Goal: Task Accomplishment & Management: Manage account settings

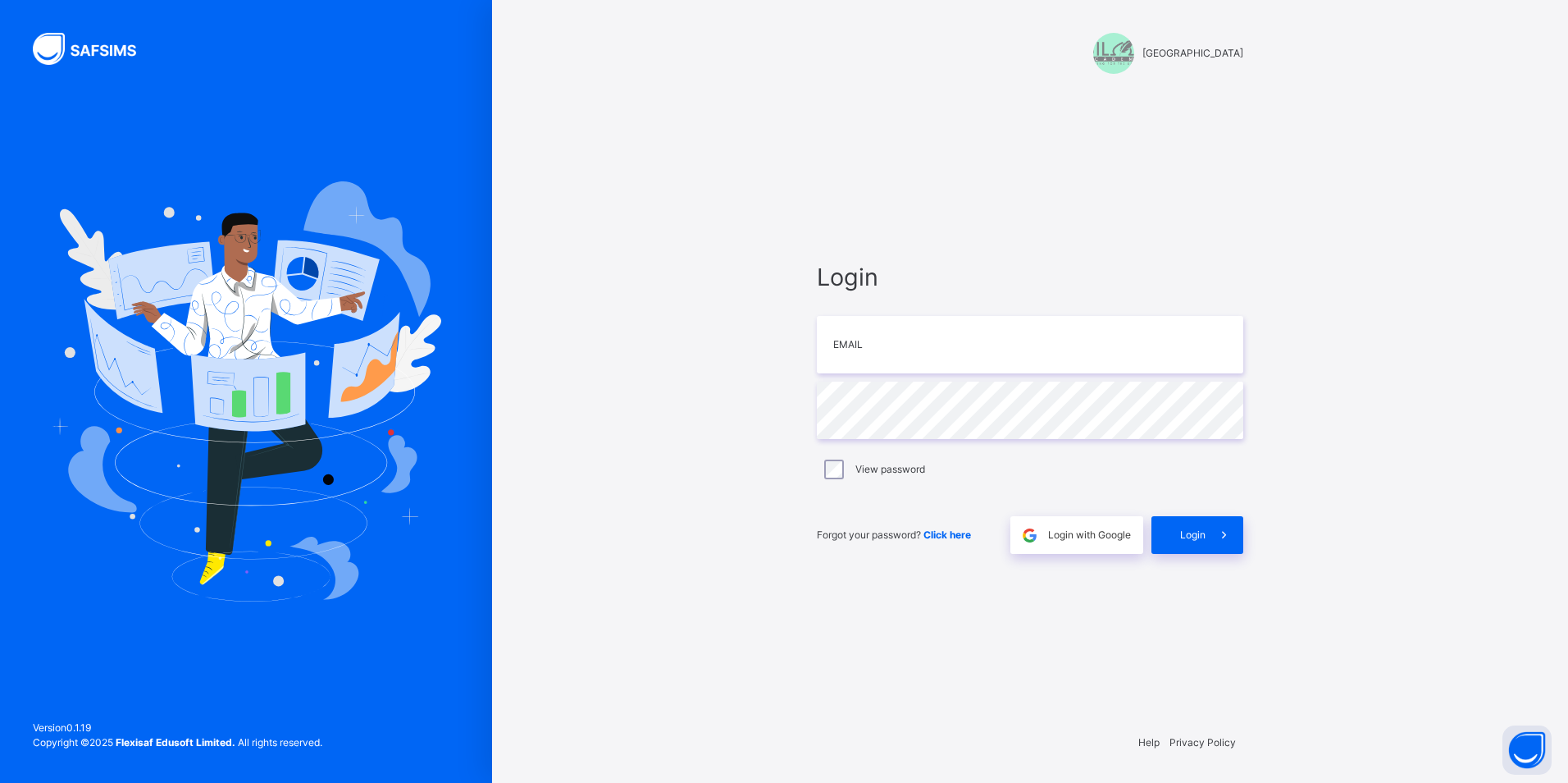
type input "**********"
click at [1190, 542] on span "Login" at bounding box center [1192, 535] width 25 height 14
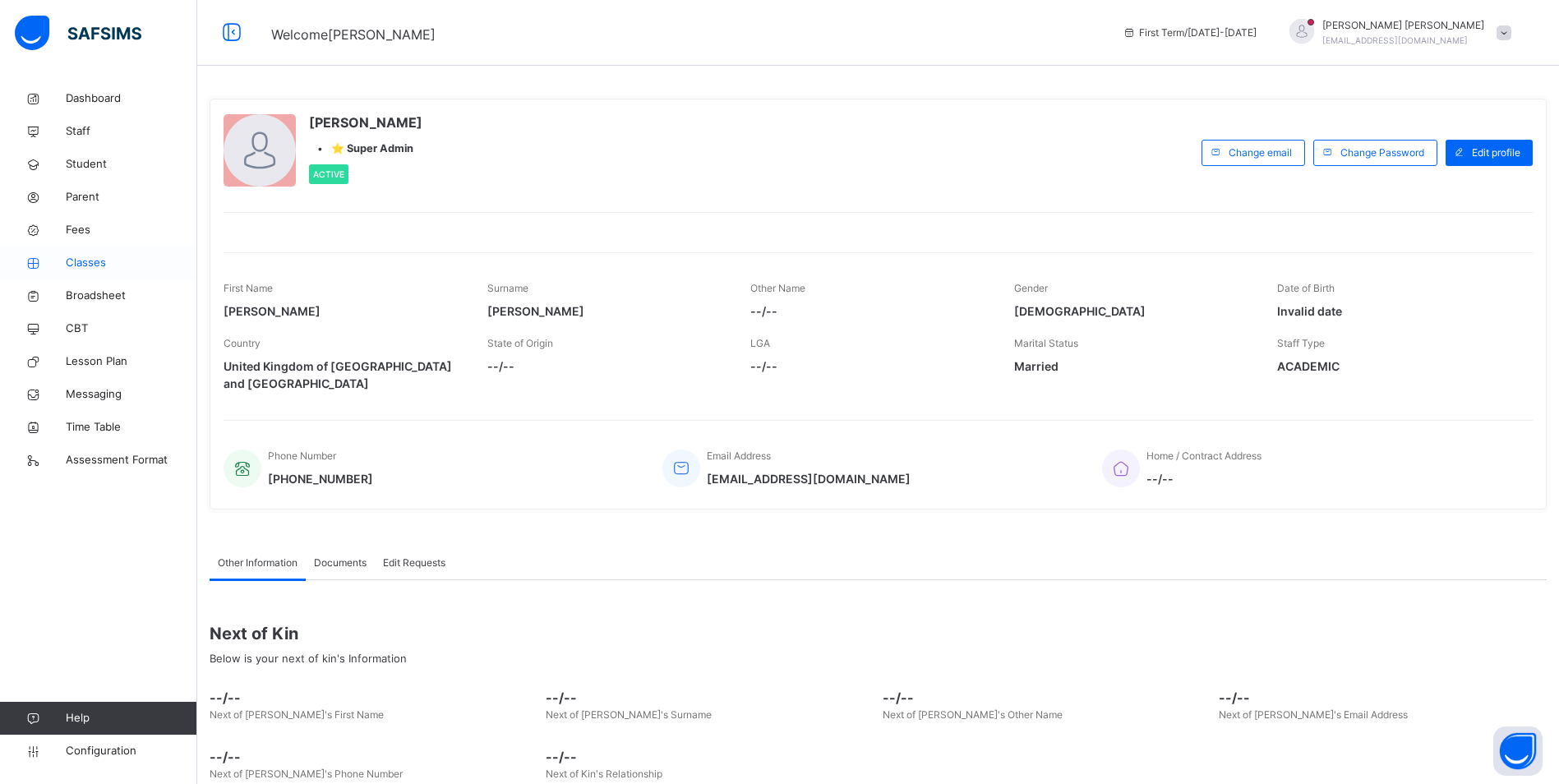
click at [98, 259] on span "Classes" at bounding box center [131, 263] width 131 height 16
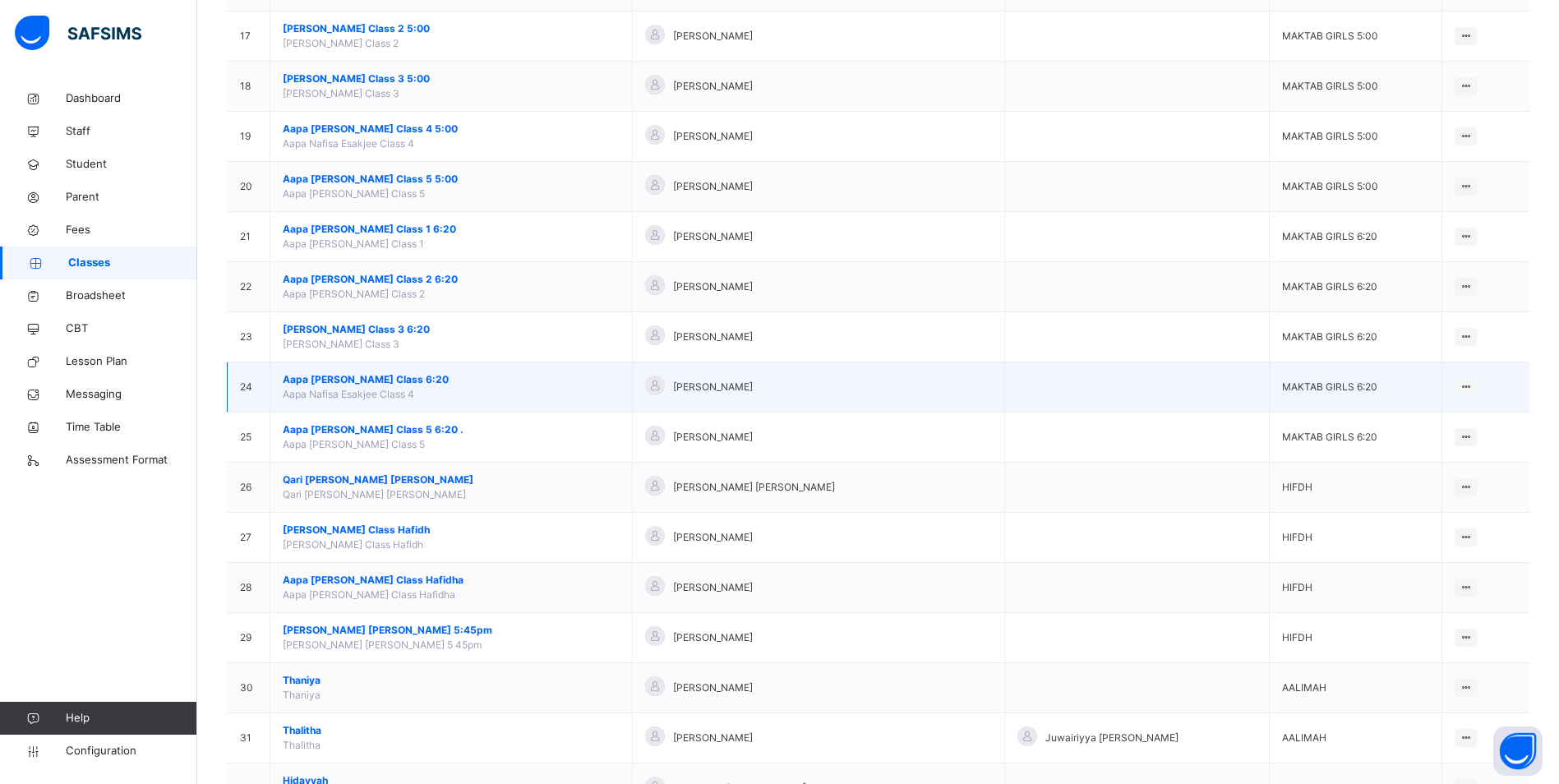
scroll to position [1206, 0]
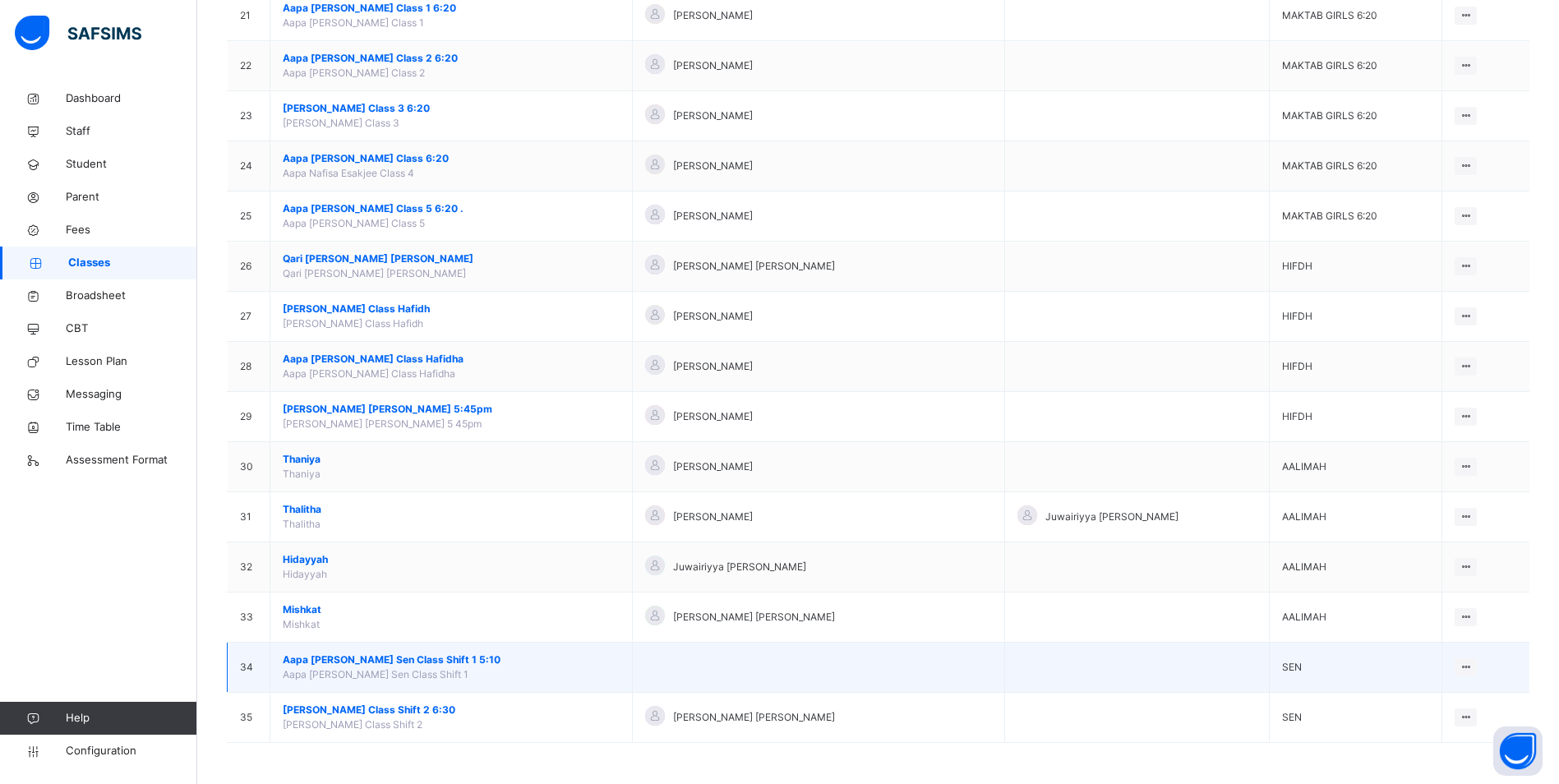
click at [328, 658] on span "Aapa [PERSON_NAME] Sen Class Shift 1 5:10" at bounding box center [451, 659] width 337 height 14
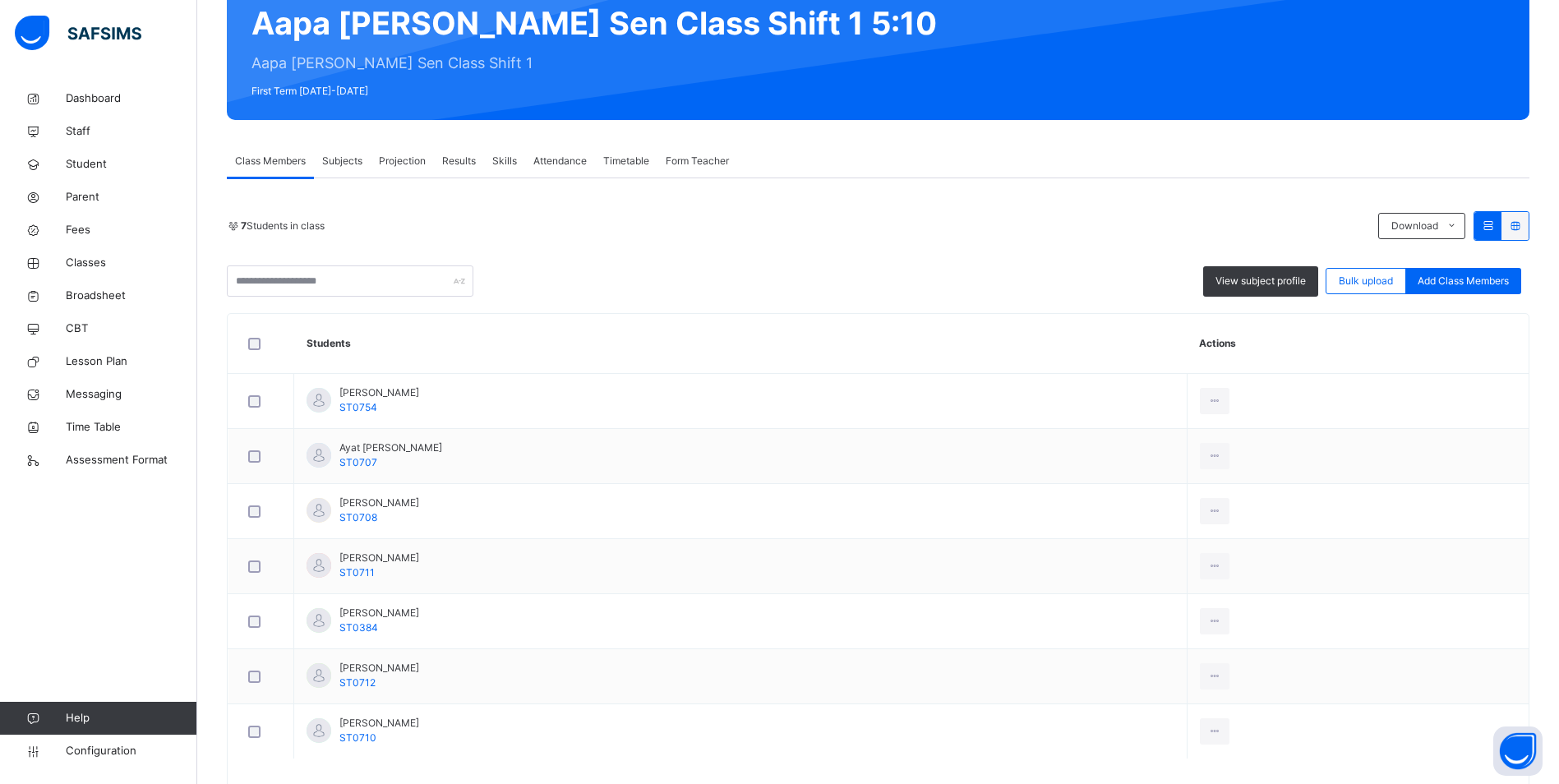
scroll to position [230, 0]
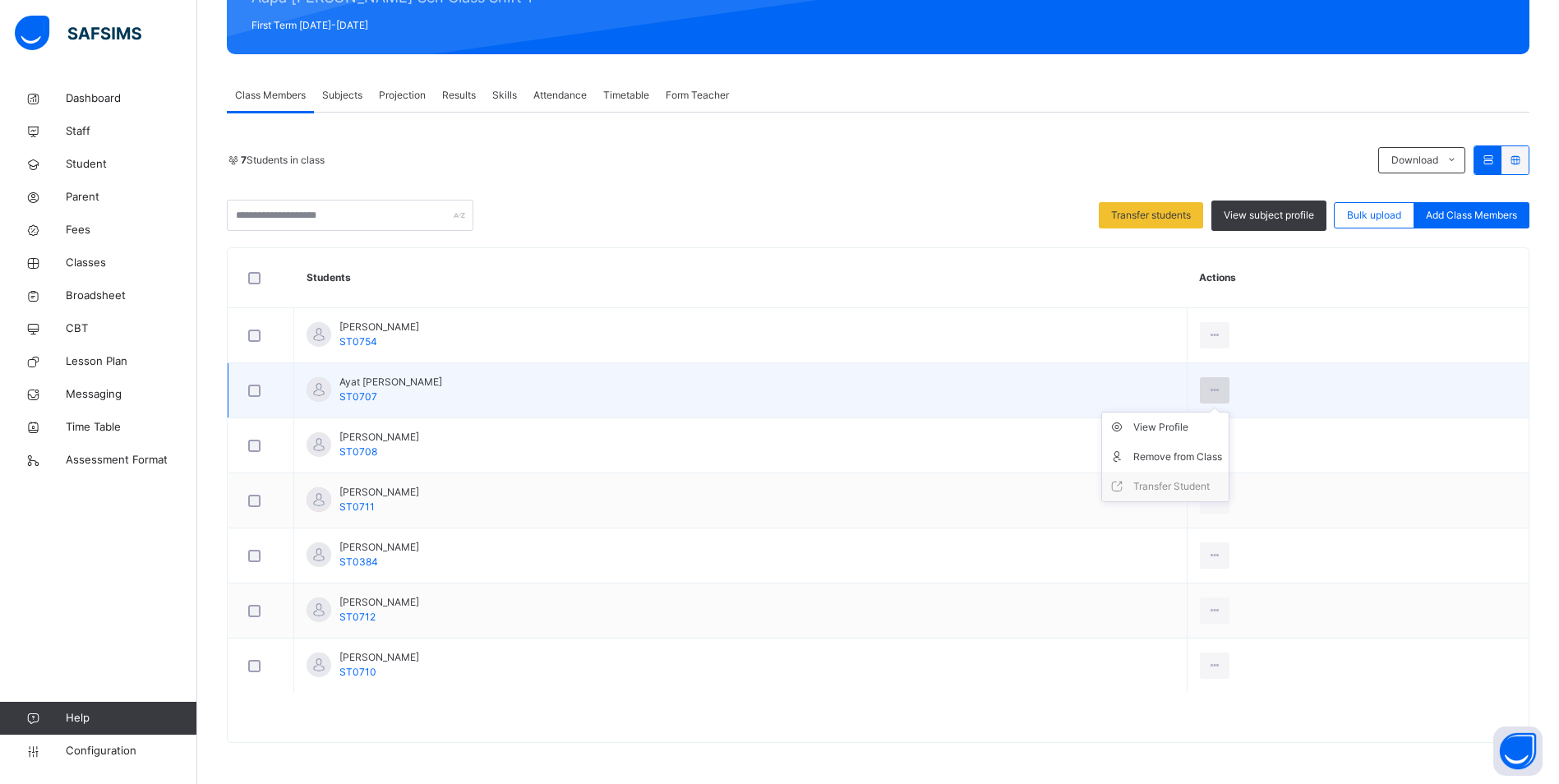
click at [1222, 395] on icon at bounding box center [1214, 390] width 14 height 14
click at [1222, 392] on icon at bounding box center [1214, 390] width 14 height 14
click at [1199, 457] on div "Remove from Class" at bounding box center [1178, 457] width 89 height 16
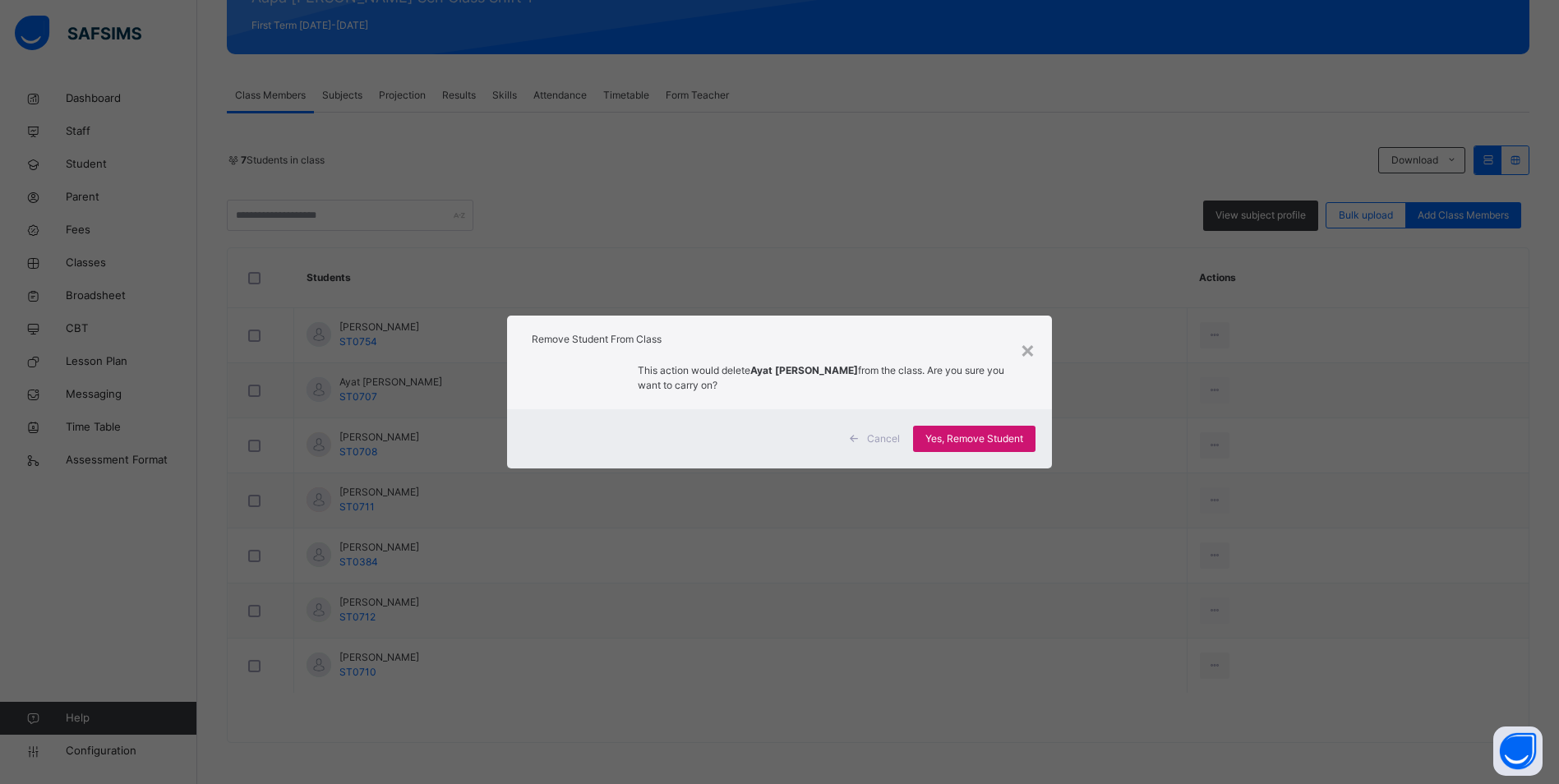
click at [969, 441] on span "Yes, Remove Student" at bounding box center [974, 439] width 98 height 14
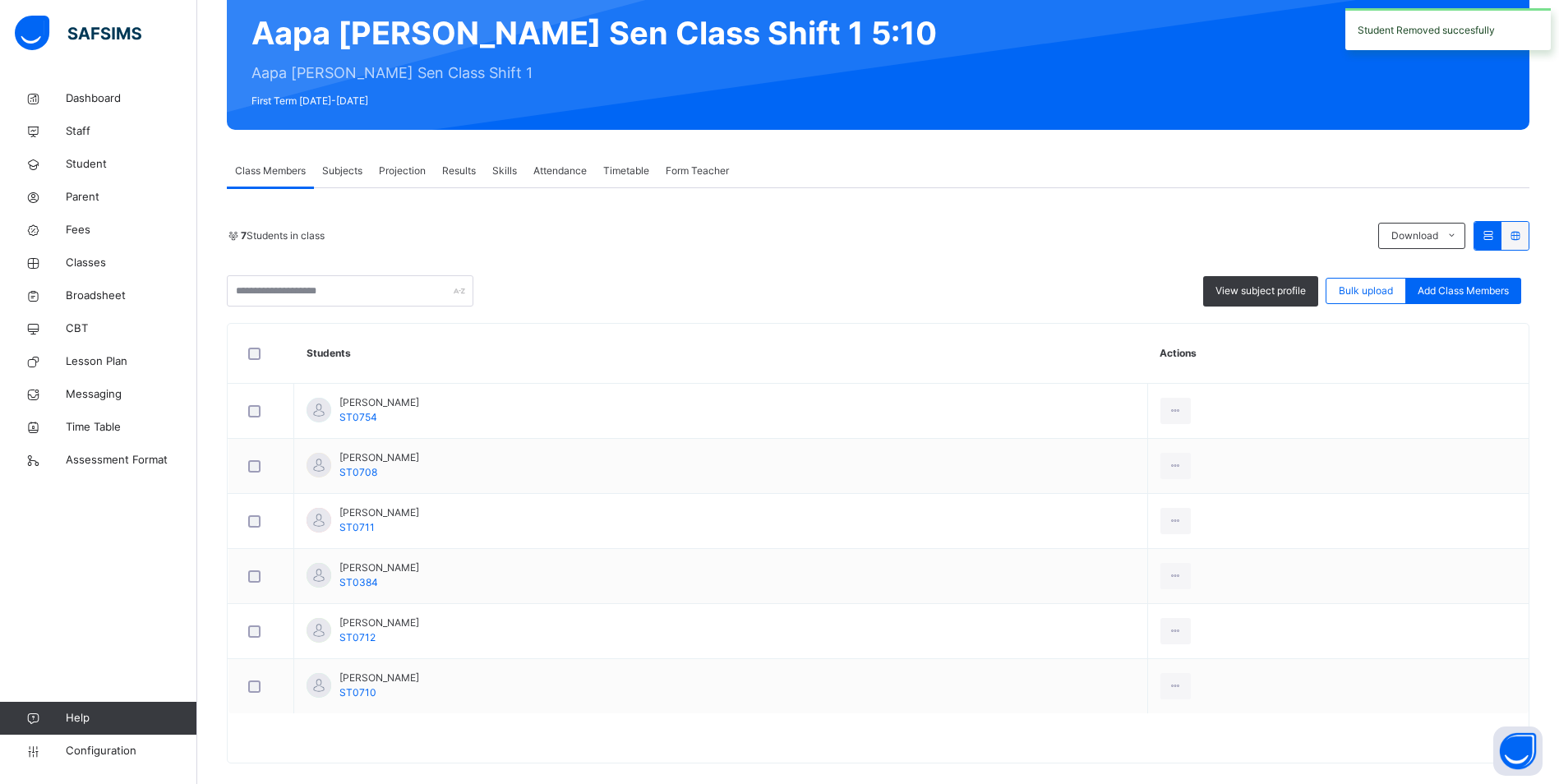
scroll to position [165, 0]
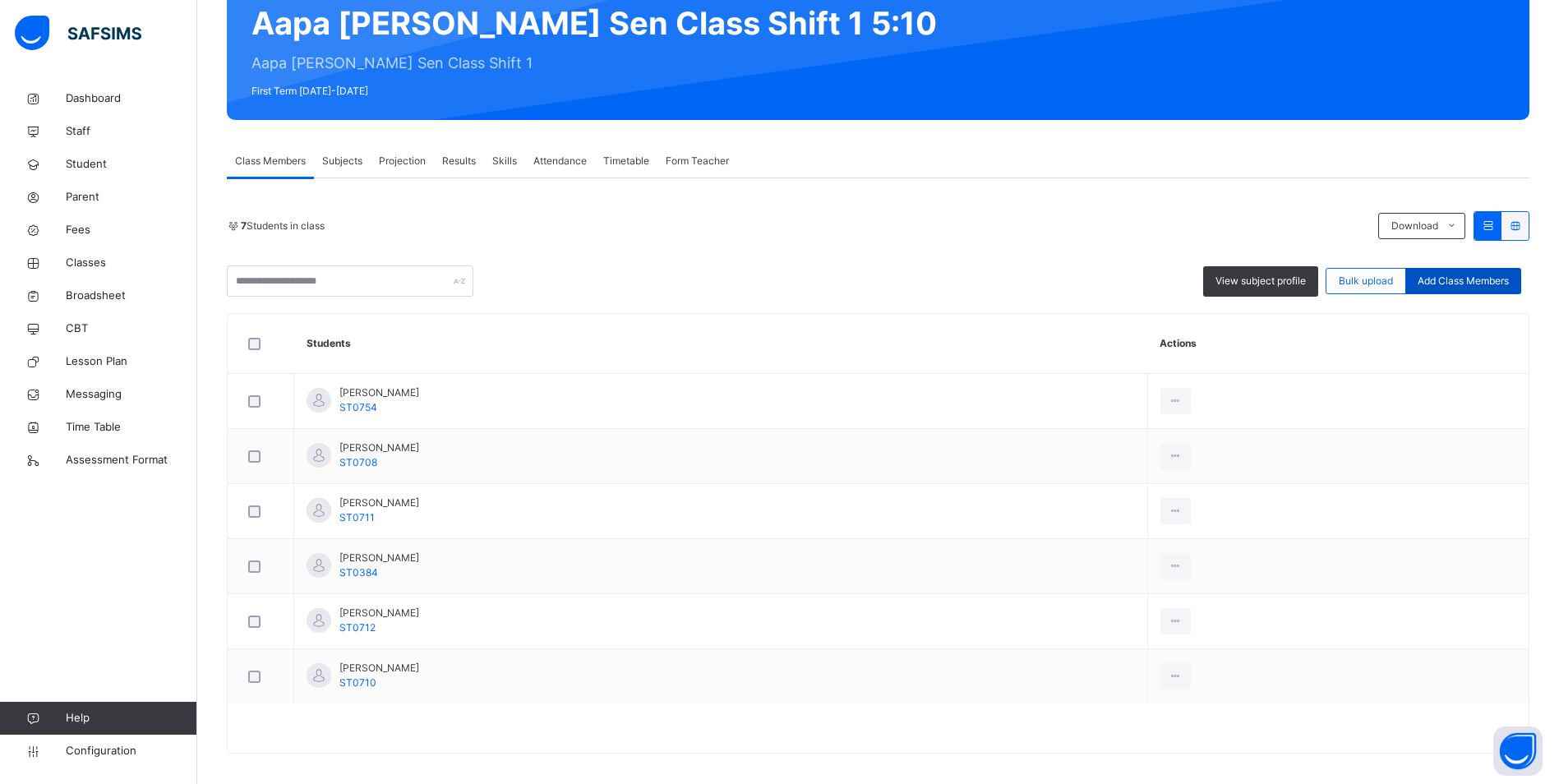
click at [1505, 281] on span "Add Class Members" at bounding box center [1463, 280] width 91 height 14
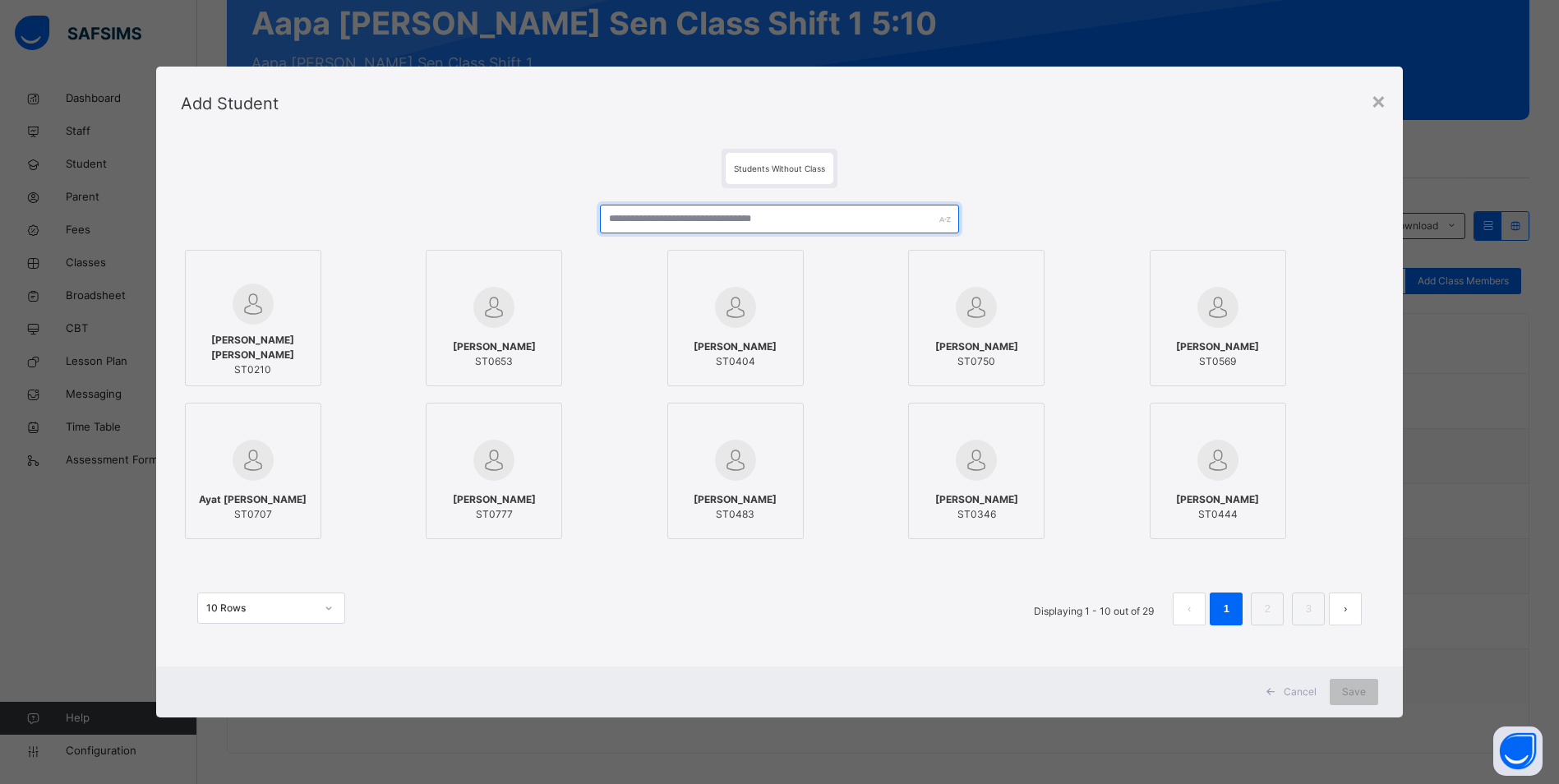
click at [748, 220] on input "text" at bounding box center [779, 219] width 359 height 29
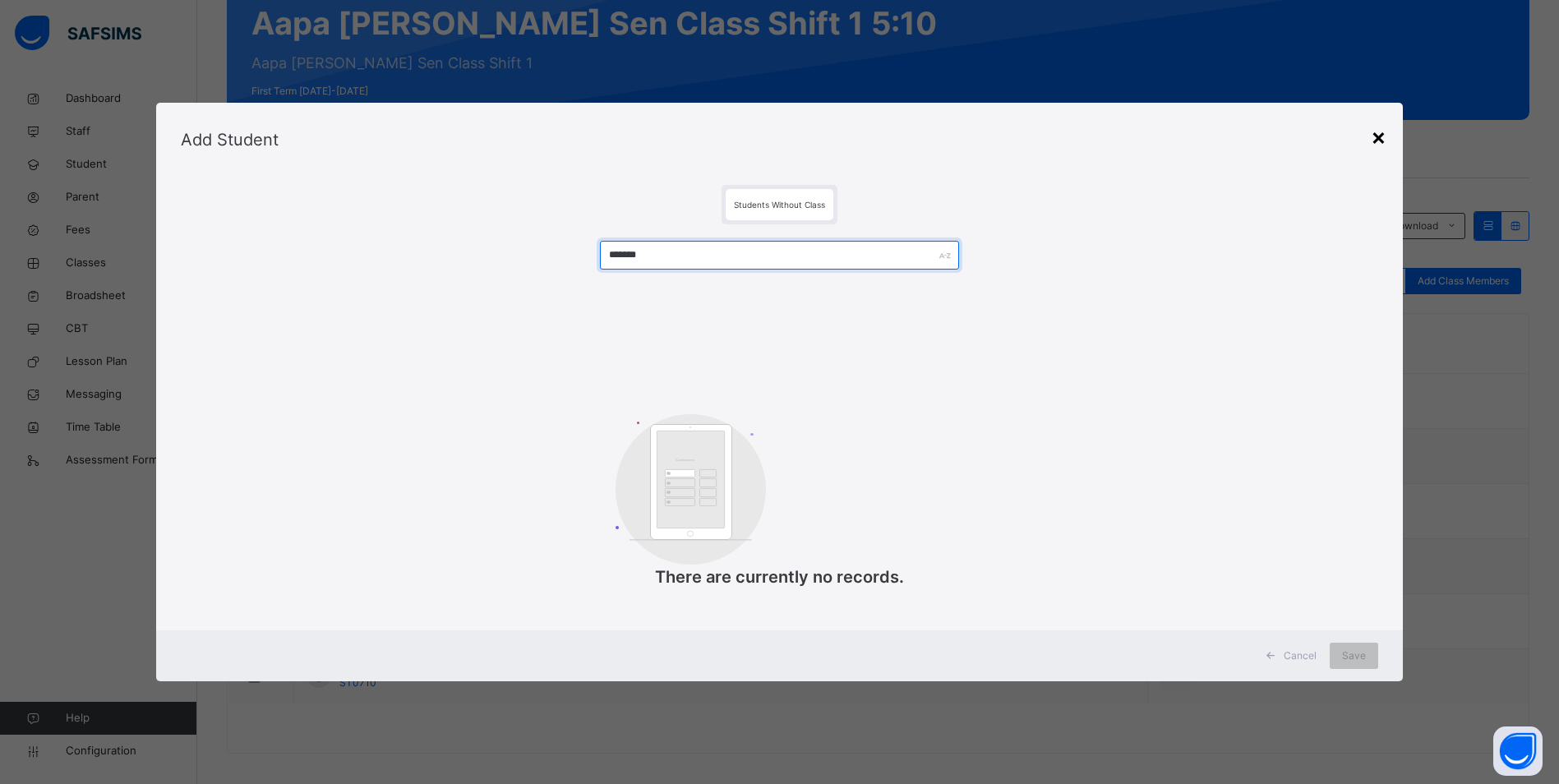
type input "*******"
click at [1384, 133] on div "×" at bounding box center [1378, 137] width 15 height 34
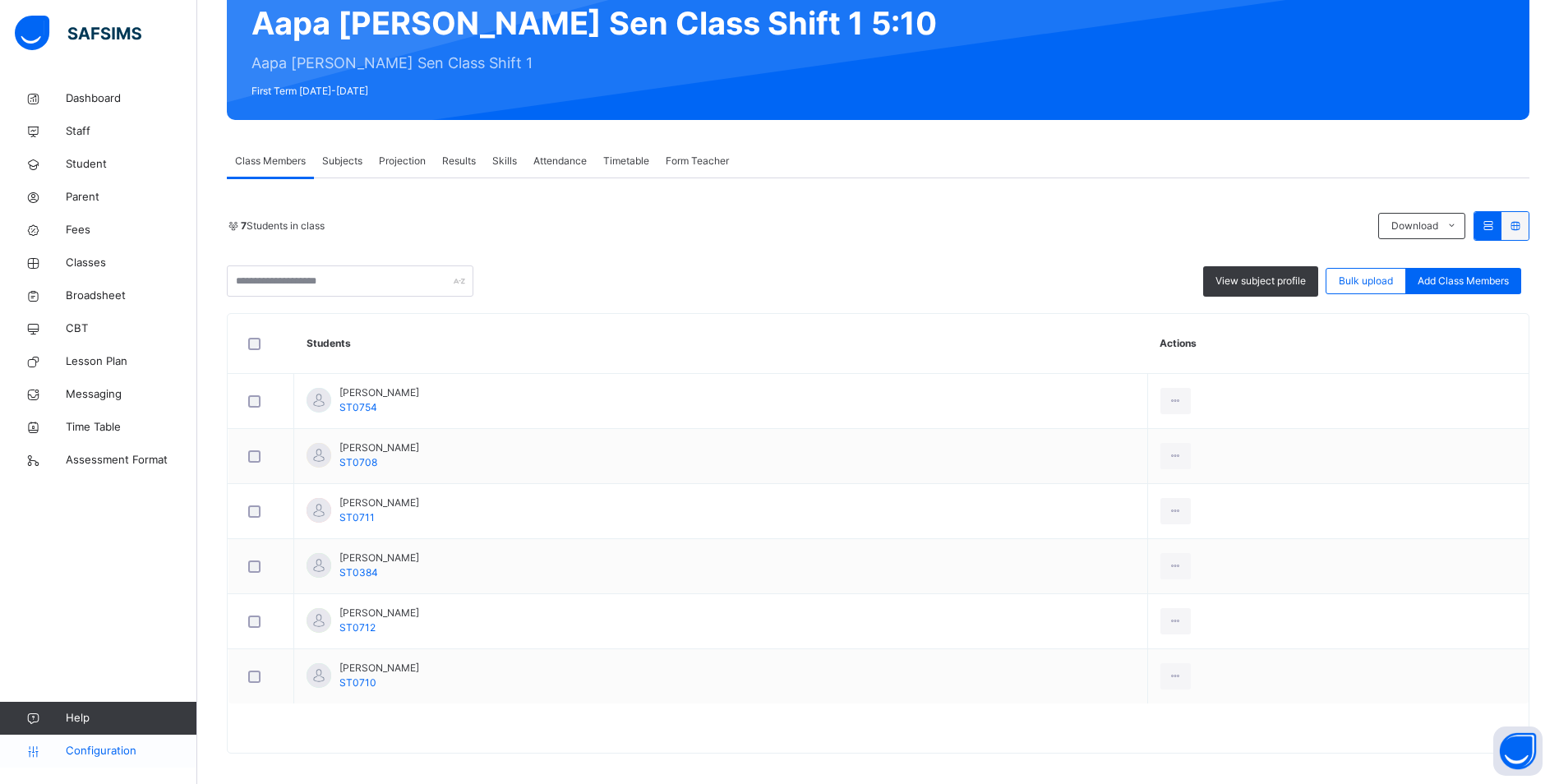
click at [117, 742] on span "Configuration" at bounding box center [131, 751] width 130 height 16
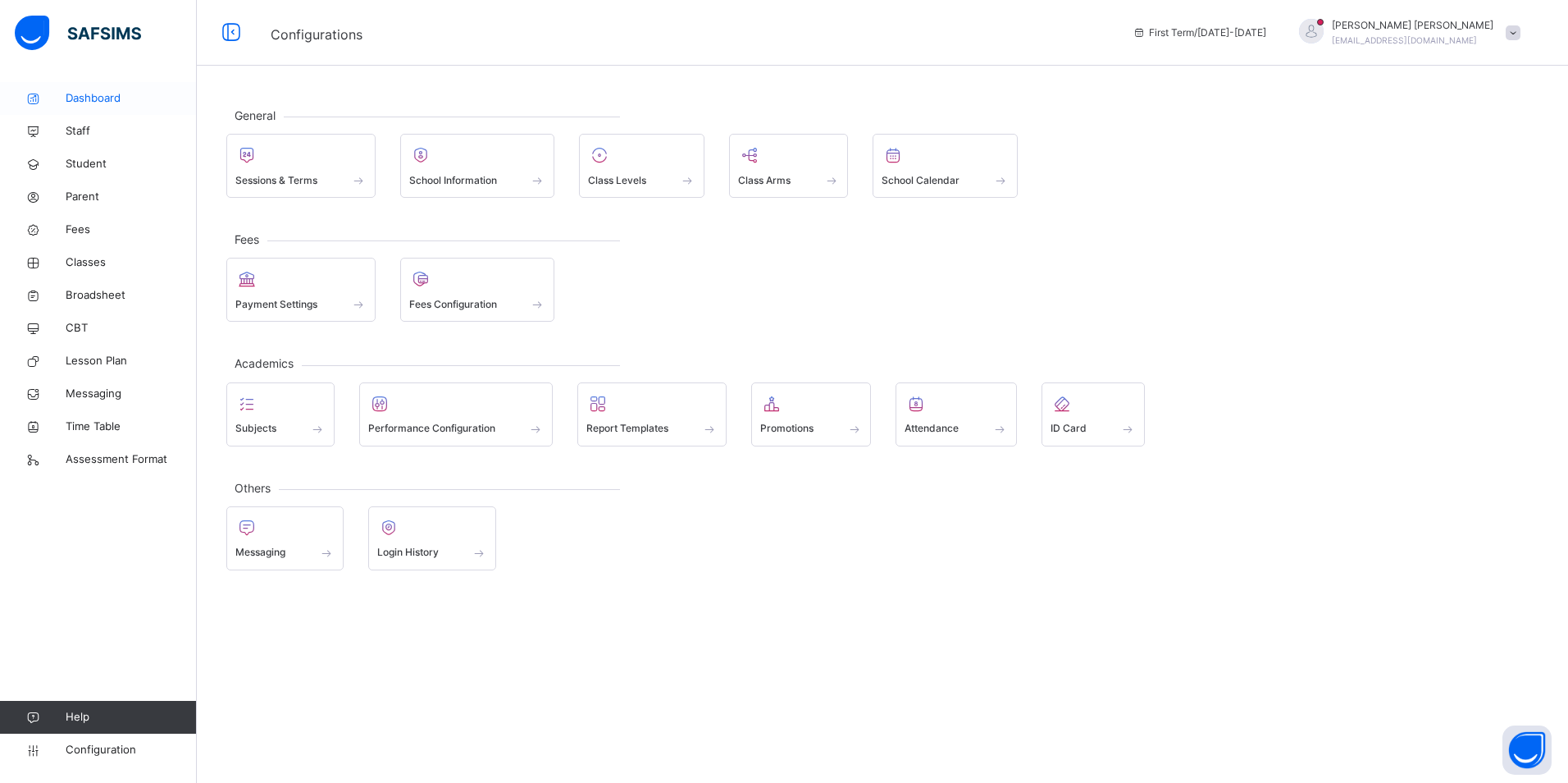
click at [94, 94] on span "Dashboard" at bounding box center [131, 98] width 131 height 16
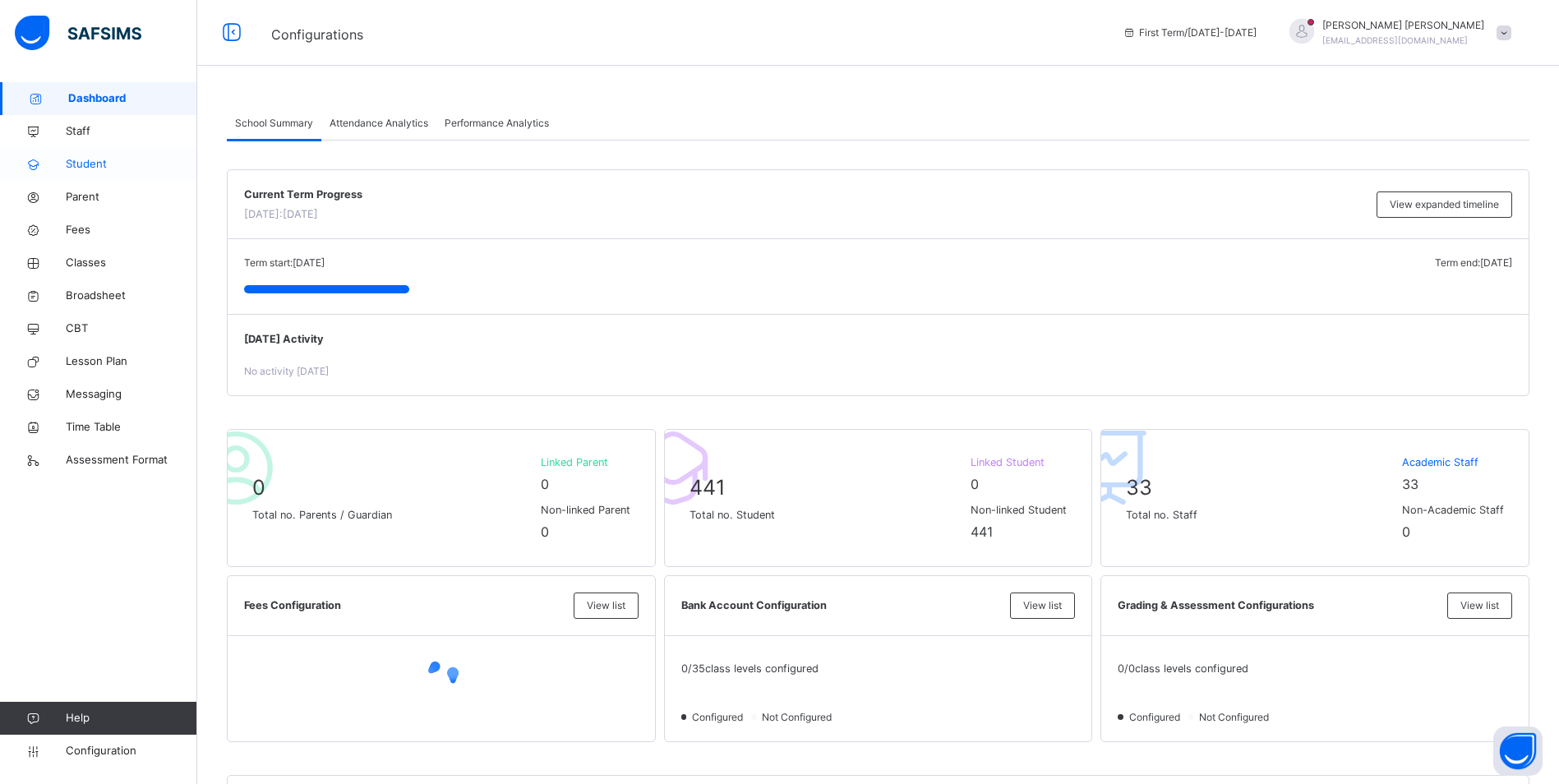
click at [89, 166] on span "Student" at bounding box center [131, 165] width 131 height 16
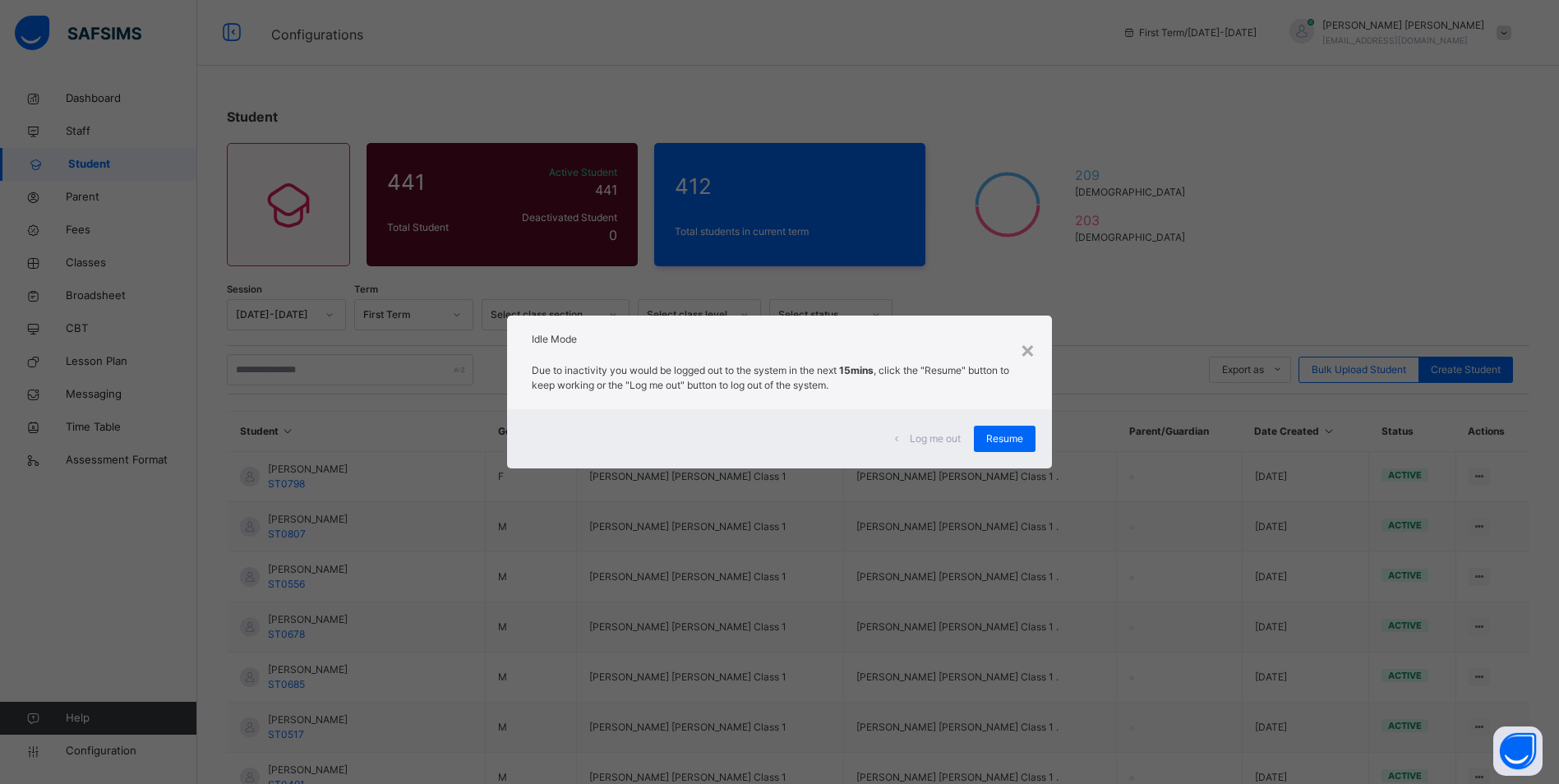
click at [954, 438] on span "Log me out" at bounding box center [935, 439] width 51 height 14
